Goal: Task Accomplishment & Management: Manage account settings

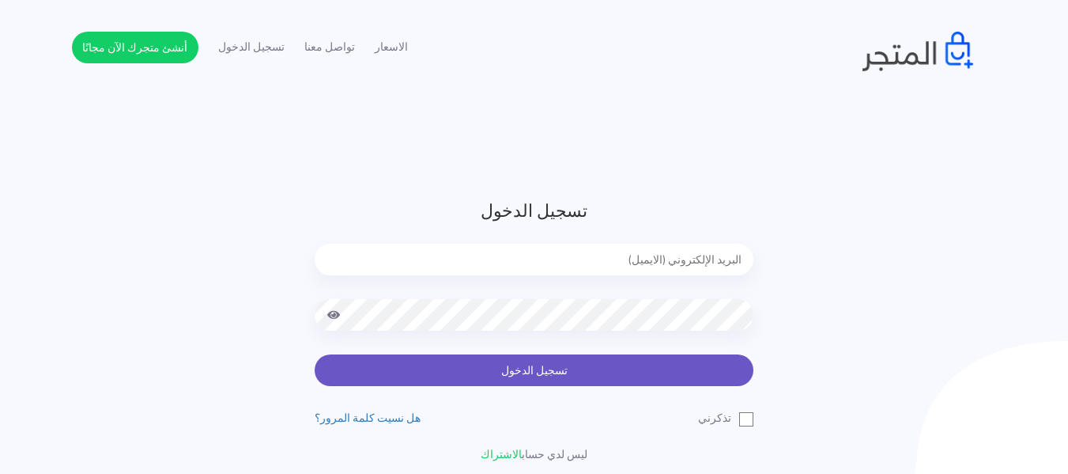
type input "[EMAIL_ADDRESS][DOMAIN_NAME]"
click at [547, 363] on button "تسجيل الدخول" at bounding box center [534, 370] width 439 height 32
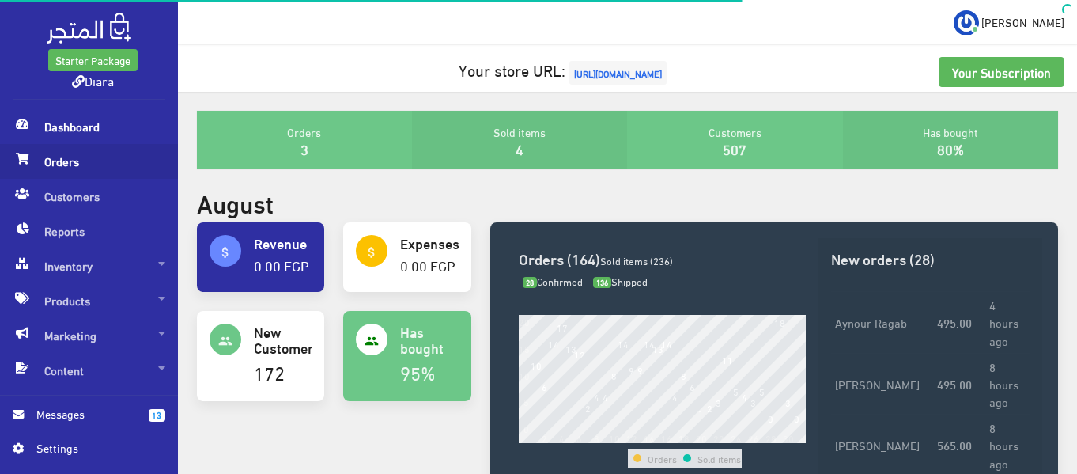
click at [94, 164] on span "Orders" at bounding box center [89, 161] width 153 height 35
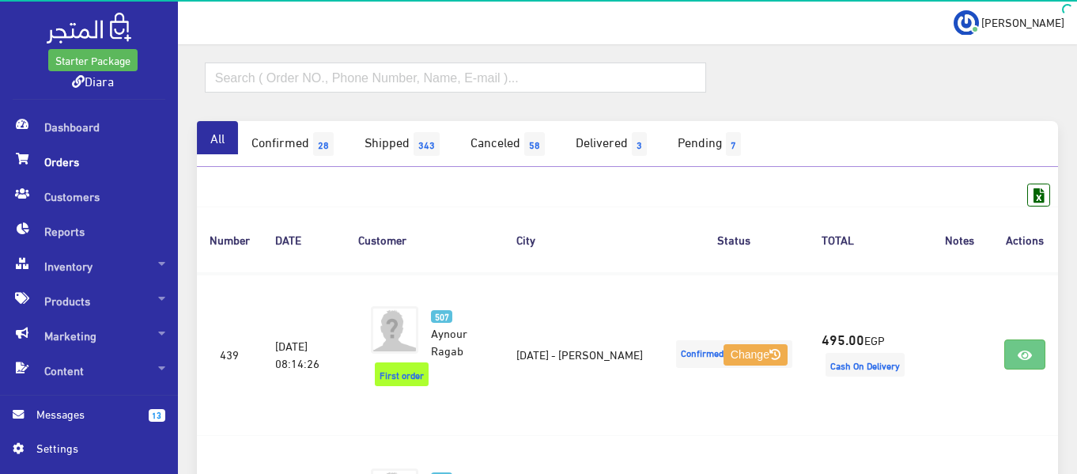
scroll to position [158, 0]
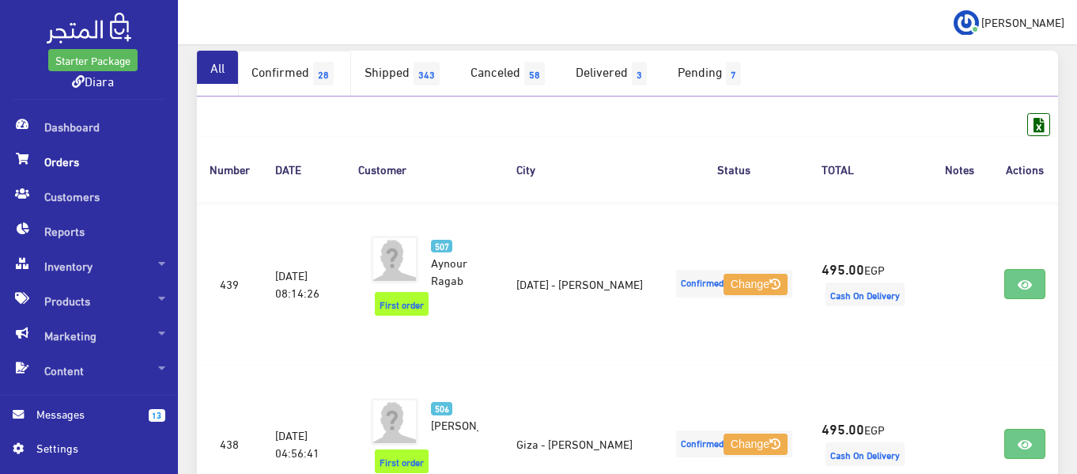
click at [298, 72] on link "Confirmed 28" at bounding box center [294, 74] width 113 height 46
